Goal: Share content

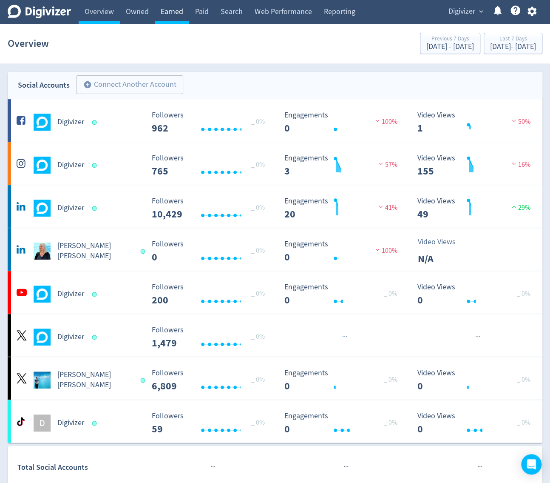
click at [169, 22] on link "Earned" at bounding box center [172, 12] width 34 height 24
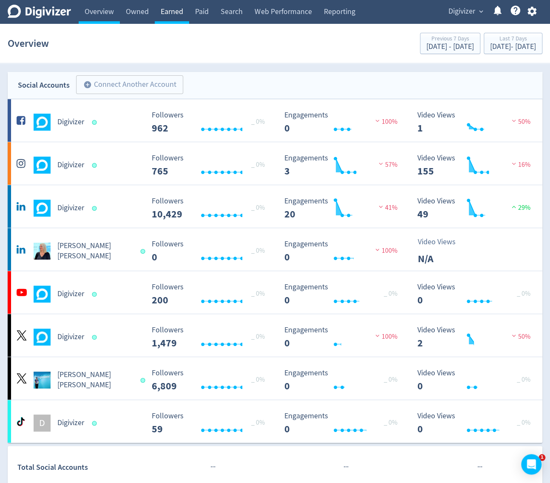
click at [172, 18] on link "Earned" at bounding box center [172, 12] width 34 height 24
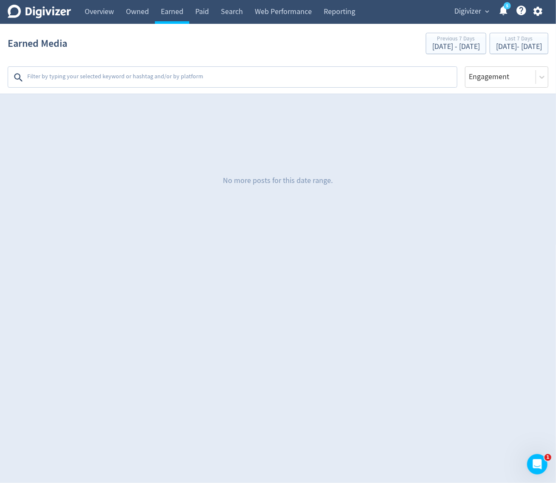
click at [459, 11] on span "Digivizer" at bounding box center [467, 12] width 27 height 14
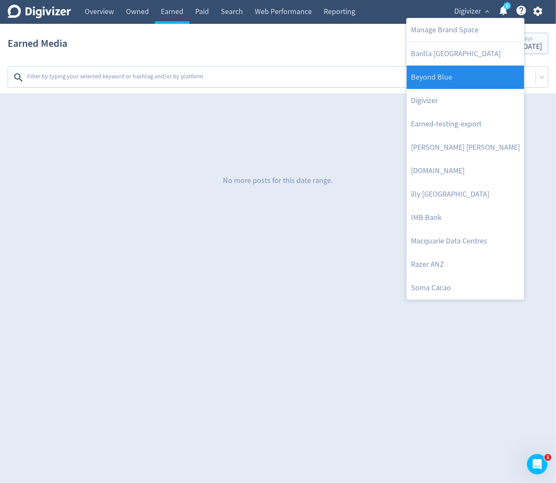
click at [476, 70] on link "Beyond Blue" at bounding box center [465, 77] width 117 height 23
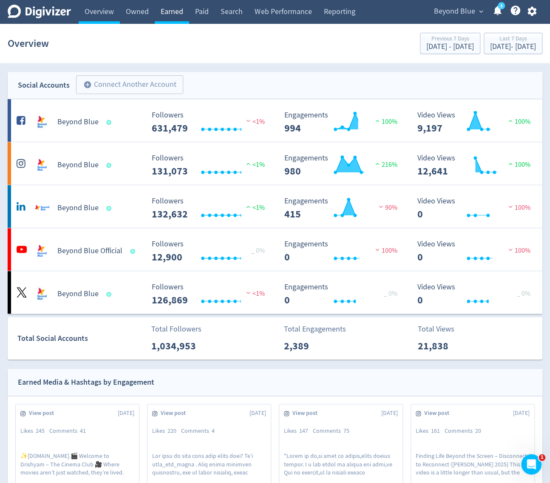
click at [174, 21] on link "Earned" at bounding box center [172, 12] width 34 height 24
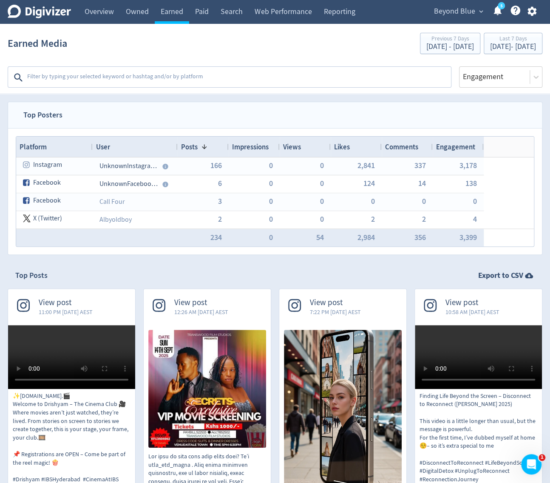
click at [219, 77] on textarea at bounding box center [238, 77] width 424 height 17
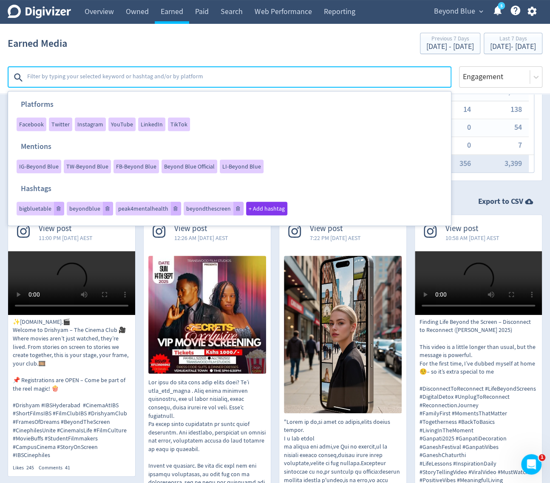
scroll to position [93, 0]
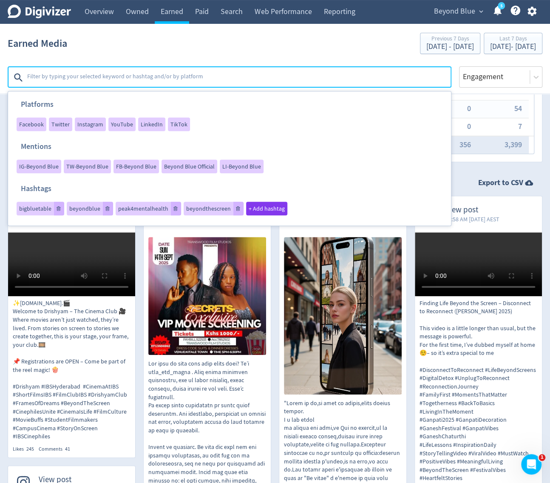
type textarea "@"
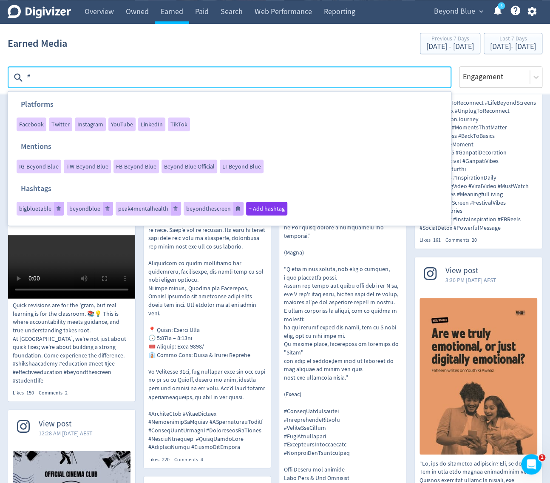
scroll to position [371, 0]
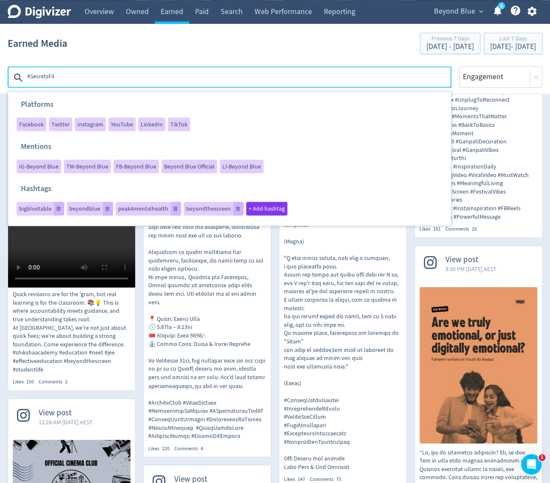
type textarea "#SecretsFilm"
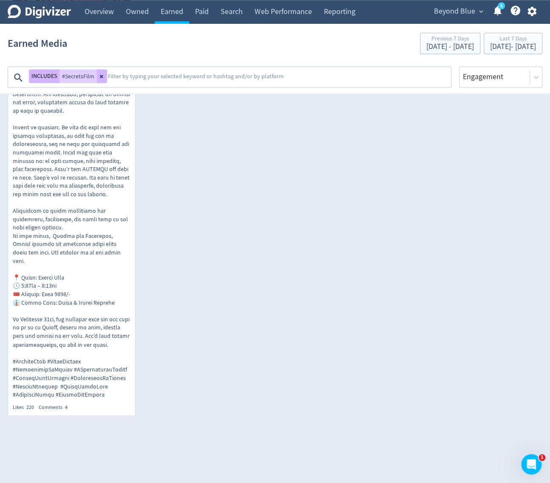
scroll to position [417, 0]
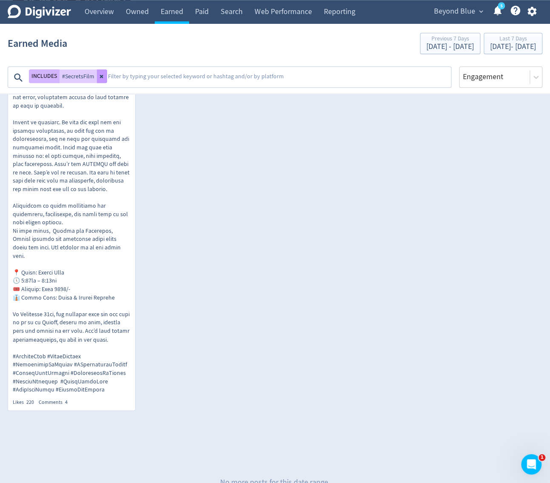
click at [106, 72] on button at bounding box center [102, 76] width 10 height 14
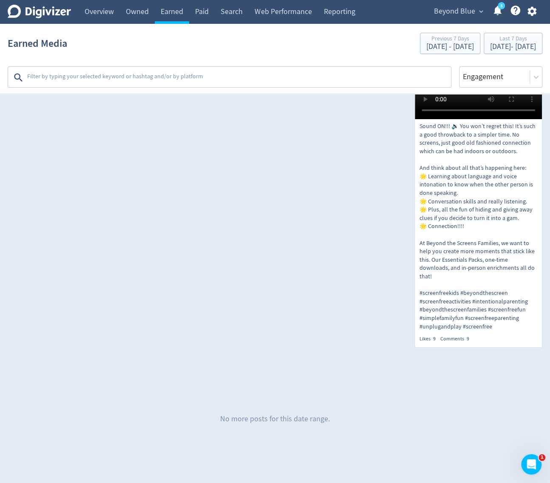
click at [145, 80] on textarea at bounding box center [238, 77] width 424 height 17
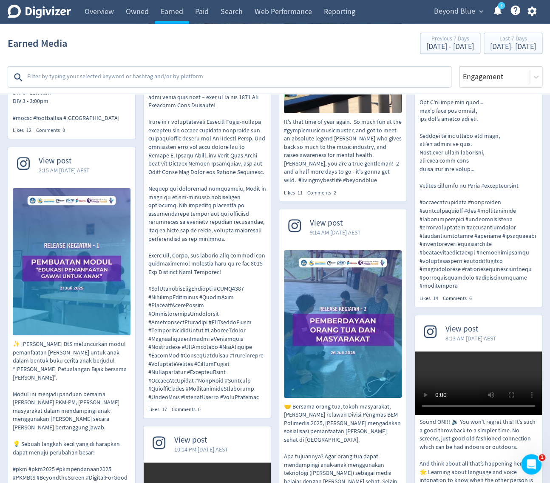
scroll to position [4062, 0]
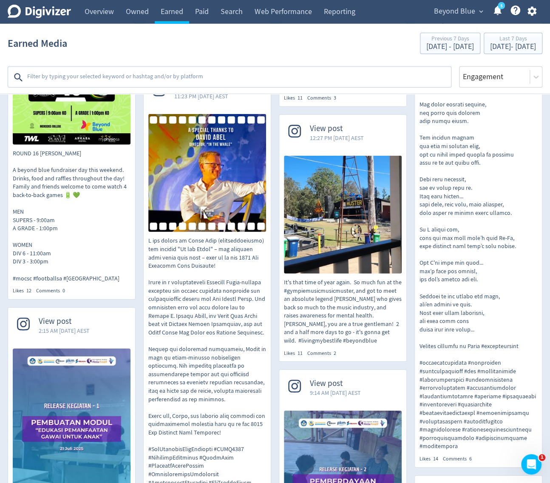
click at [121, 81] on textarea at bounding box center [238, 77] width 424 height 17
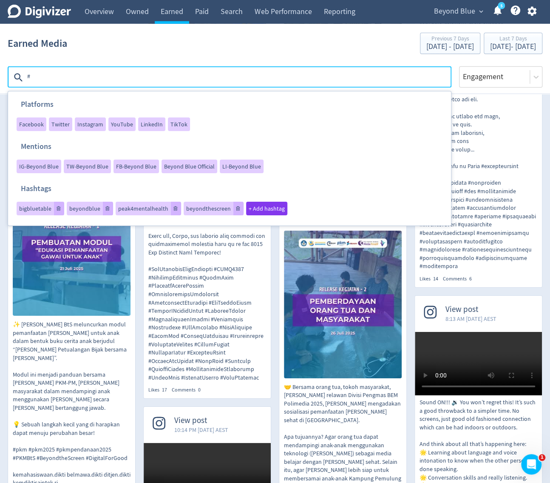
scroll to position [4248, 0]
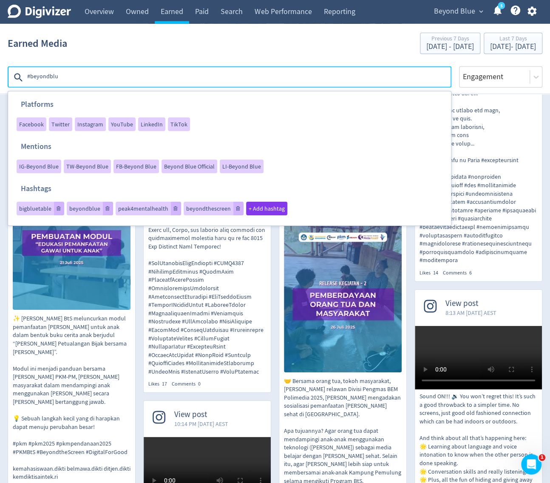
type textarea "#beyondblue"
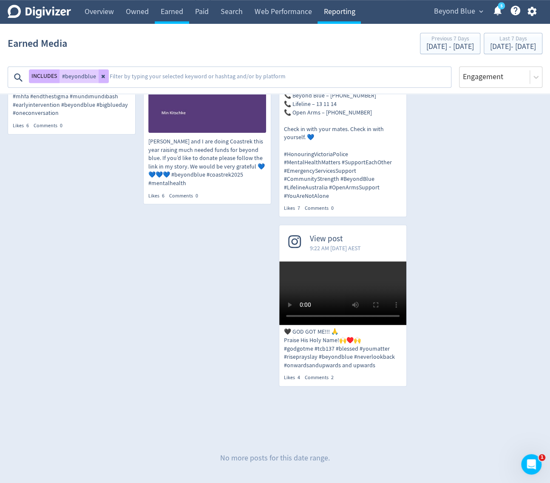
scroll to position [3076, 0]
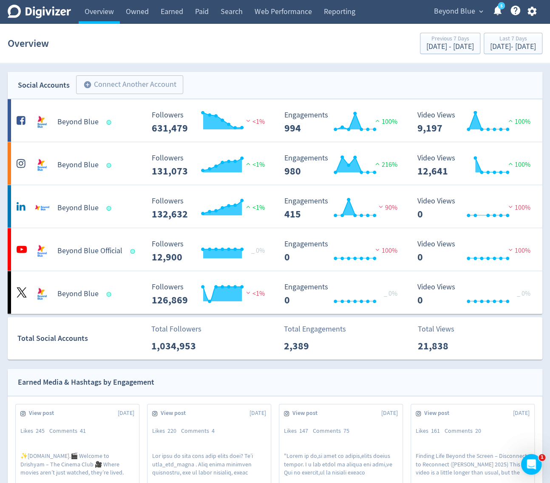
click at [143, 11] on link "Owned" at bounding box center [137, 12] width 35 height 24
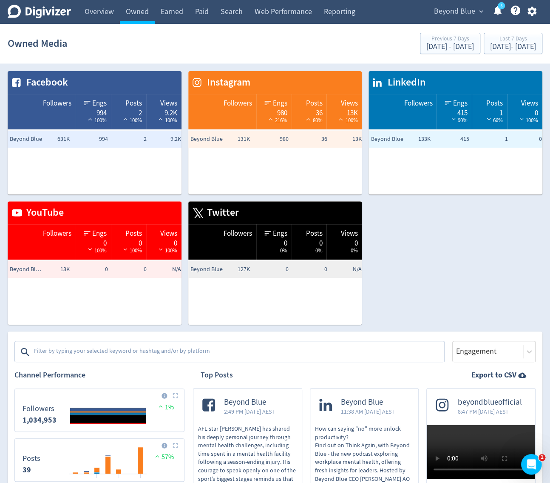
click at [416, 244] on div "Facebook Followers Engs 994 100% Posts 2 100% Views 9.2K 100% Beyond Blue 631K …" at bounding box center [272, 194] width 542 height 260
click at [470, 217] on div "Facebook Followers Engs 994 100% Posts 2 100% Views 9.2K 100% Beyond Blue 631K …" at bounding box center [272, 194] width 542 height 260
click at [467, 214] on div "Facebook Followers Engs 994 100% Posts 2 100% Views 9.2K 100% Beyond Blue 631K …" at bounding box center [272, 194] width 542 height 260
click at [444, 252] on div "Facebook Followers Engs 994 100% Posts 2 100% Views 9.2K 100% Beyond Blue 631K …" at bounding box center [272, 194] width 542 height 260
